Goal: Entertainment & Leisure: Consume media (video, audio)

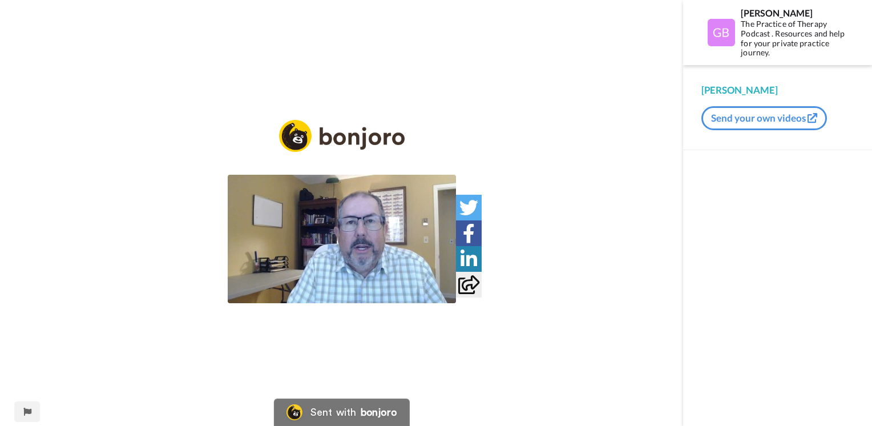
click at [354, 234] on img at bounding box center [342, 239] width 228 height 128
click at [361, 248] on video at bounding box center [342, 239] width 228 height 128
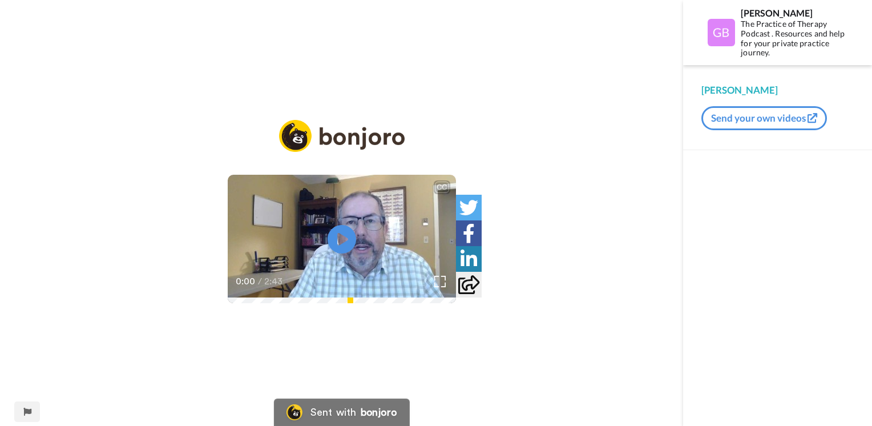
click at [342, 235] on icon "Play/Pause" at bounding box center [342, 238] width 29 height 51
click at [341, 239] on icon "Play/Pause" at bounding box center [342, 238] width 29 height 51
